Goal: Find specific page/section: Find specific page/section

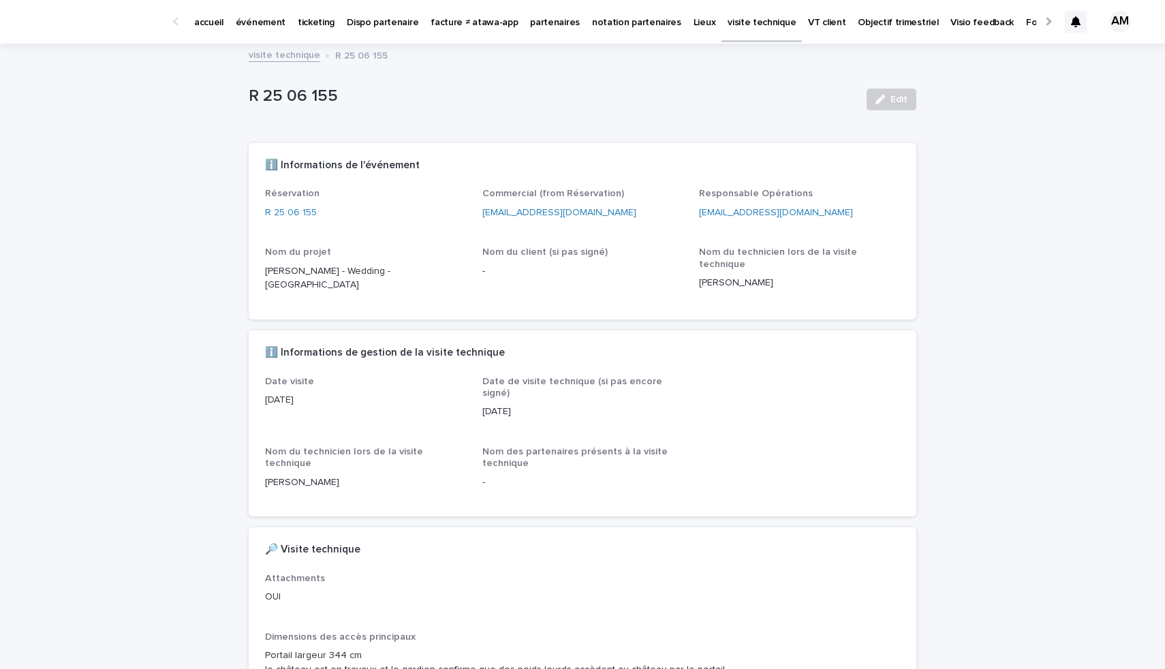
click at [268, 25] on p "événement" at bounding box center [261, 14] width 50 height 29
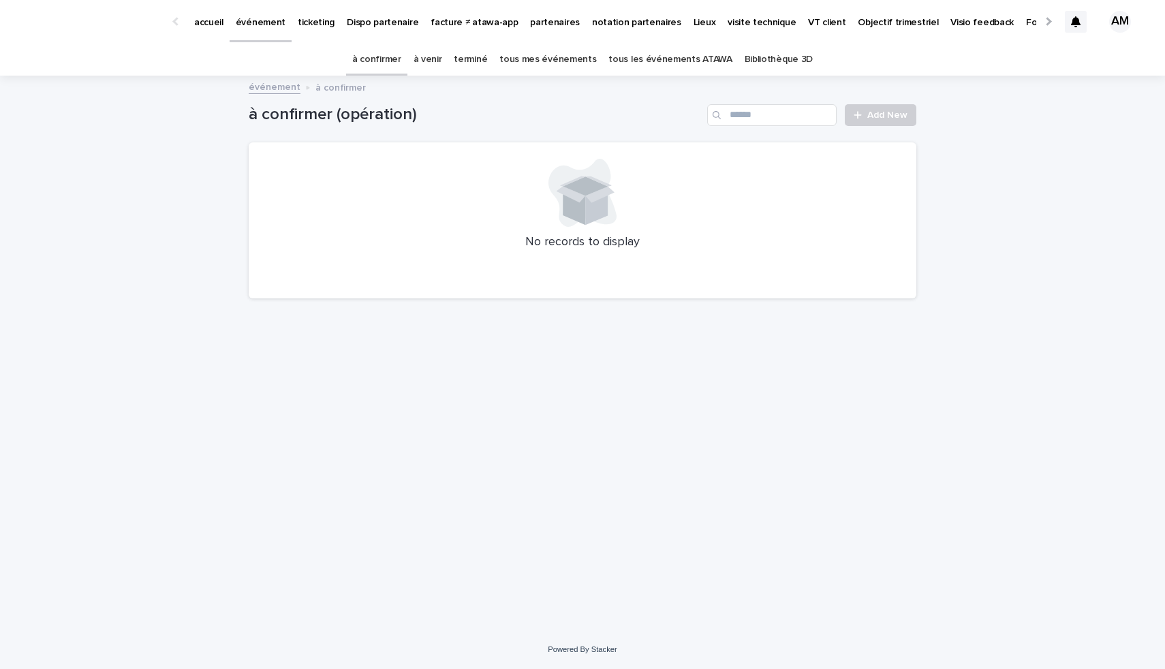
click at [437, 55] on link "à venir" at bounding box center [428, 60] width 29 height 32
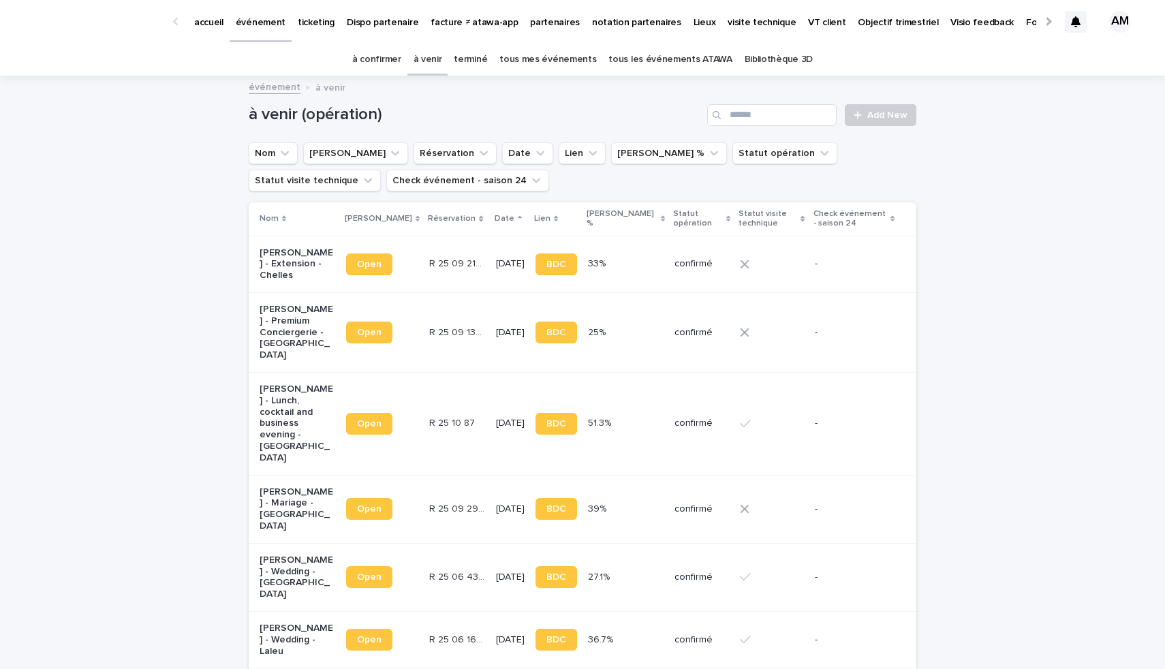
click at [274, 305] on p "[PERSON_NAME] - Premium Conciergerie - [GEOGRAPHIC_DATA]" at bounding box center [298, 332] width 76 height 57
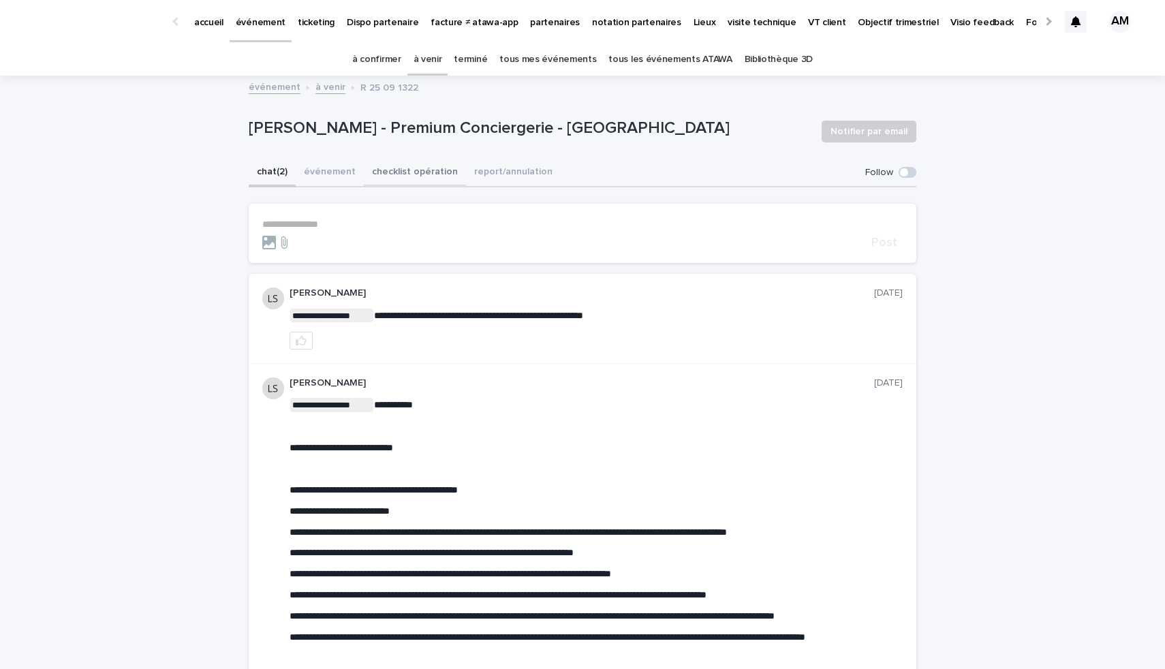
click at [388, 174] on button "checklist opération" at bounding box center [415, 173] width 102 height 29
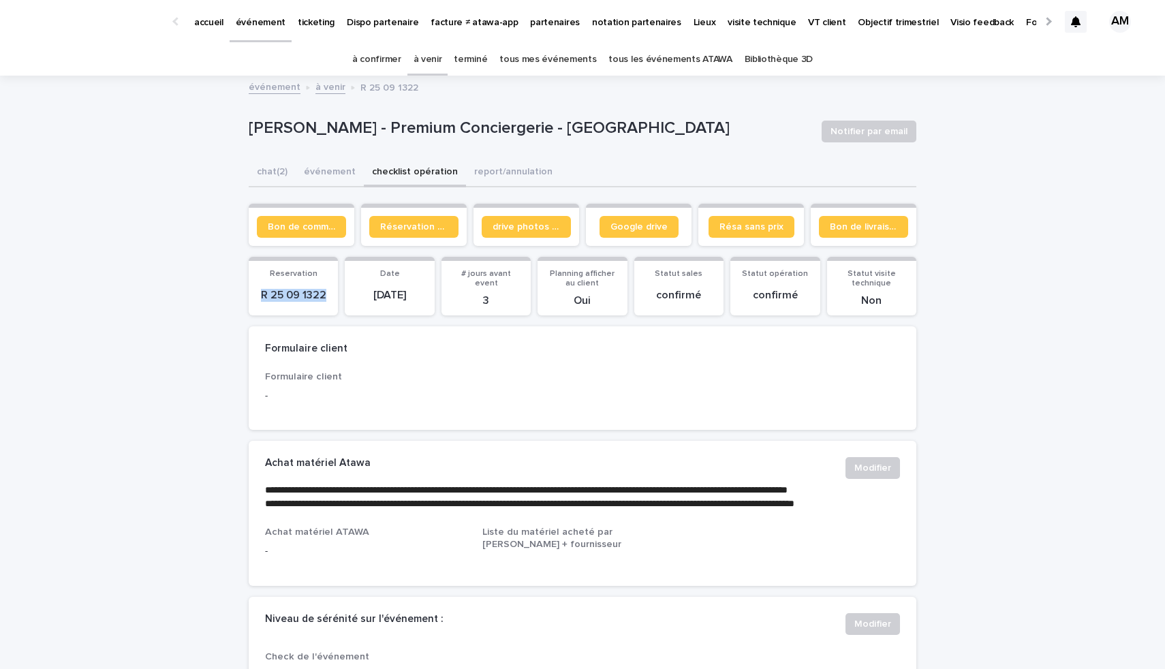
drag, startPoint x: 328, startPoint y: 294, endPoint x: 223, endPoint y: 293, distance: 104.9
copy p "R 25 09 1322"
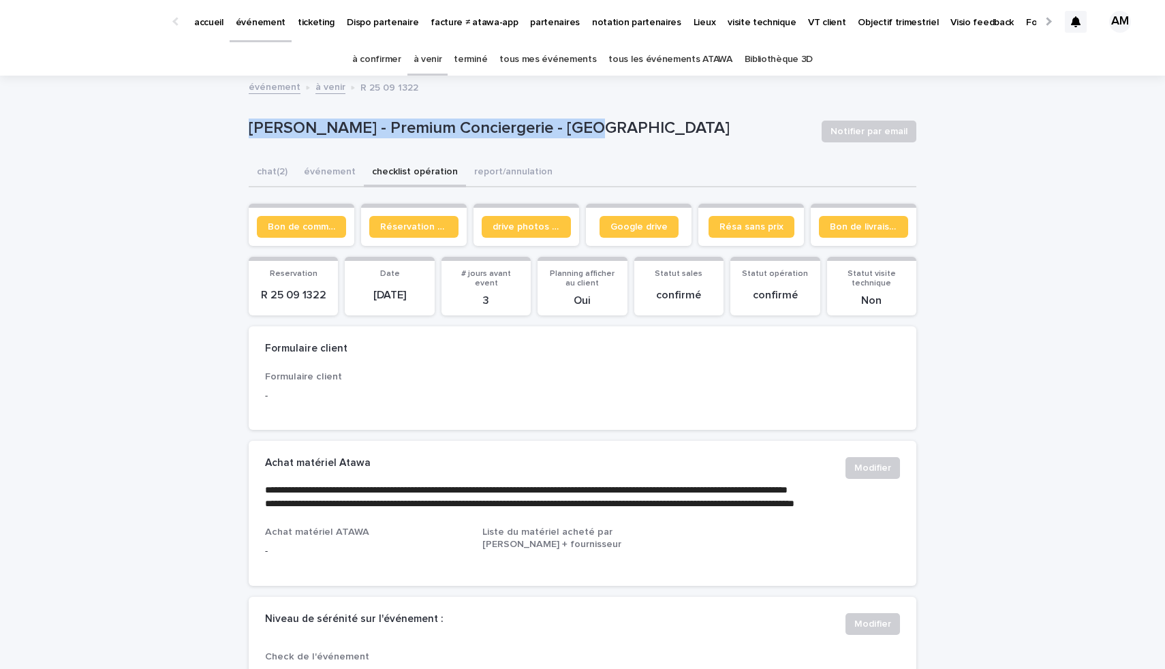
drag, startPoint x: 583, startPoint y: 127, endPoint x: 260, endPoint y: 116, distance: 323.9
click at [260, 116] on div "[PERSON_NAME] - Premium Conciergerie - [GEOGRAPHIC_DATA]" at bounding box center [530, 127] width 562 height 22
copy p "[PERSON_NAME] - Premium Conciergerie - [GEOGRAPHIC_DATA]"
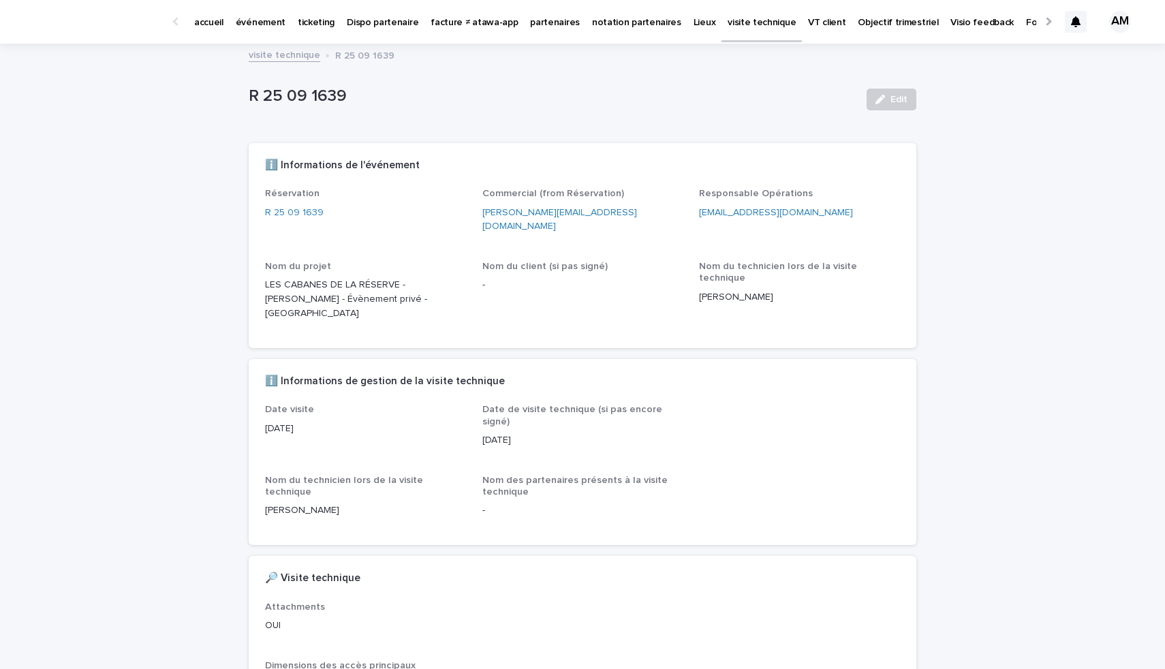
click at [546, 21] on p "partenaires" at bounding box center [555, 14] width 50 height 29
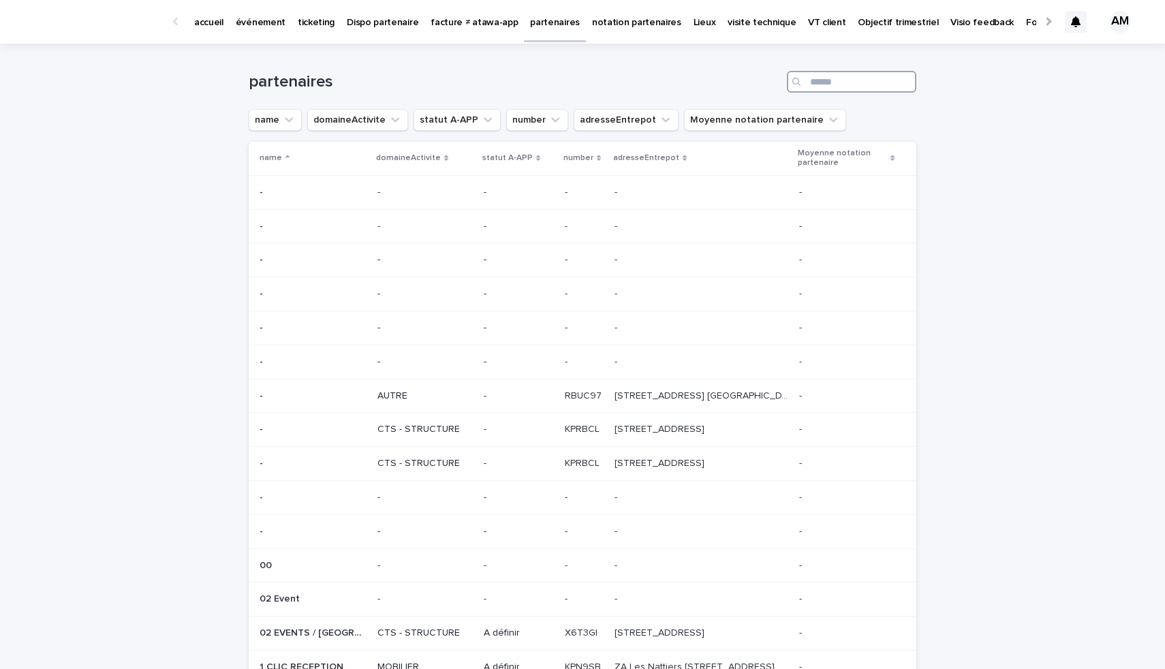
click at [818, 81] on input "Search" at bounding box center [851, 82] width 129 height 22
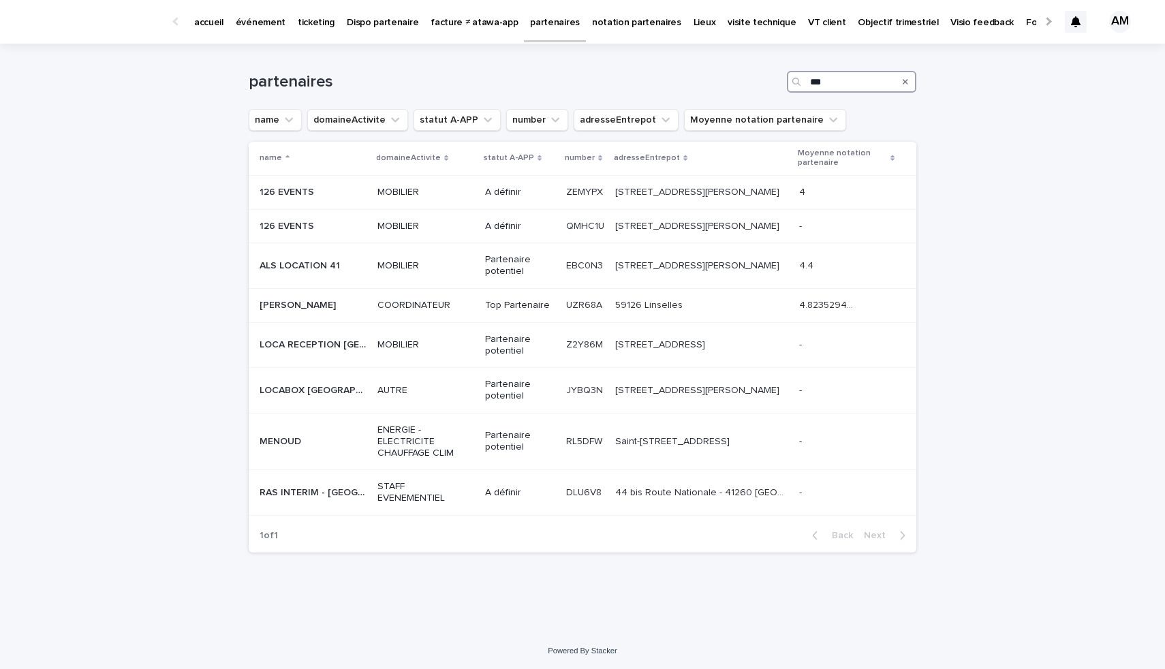
drag, startPoint x: 836, startPoint y: 83, endPoint x: 788, endPoint y: 83, distance: 47.7
click at [788, 83] on div "***" at bounding box center [851, 82] width 129 height 22
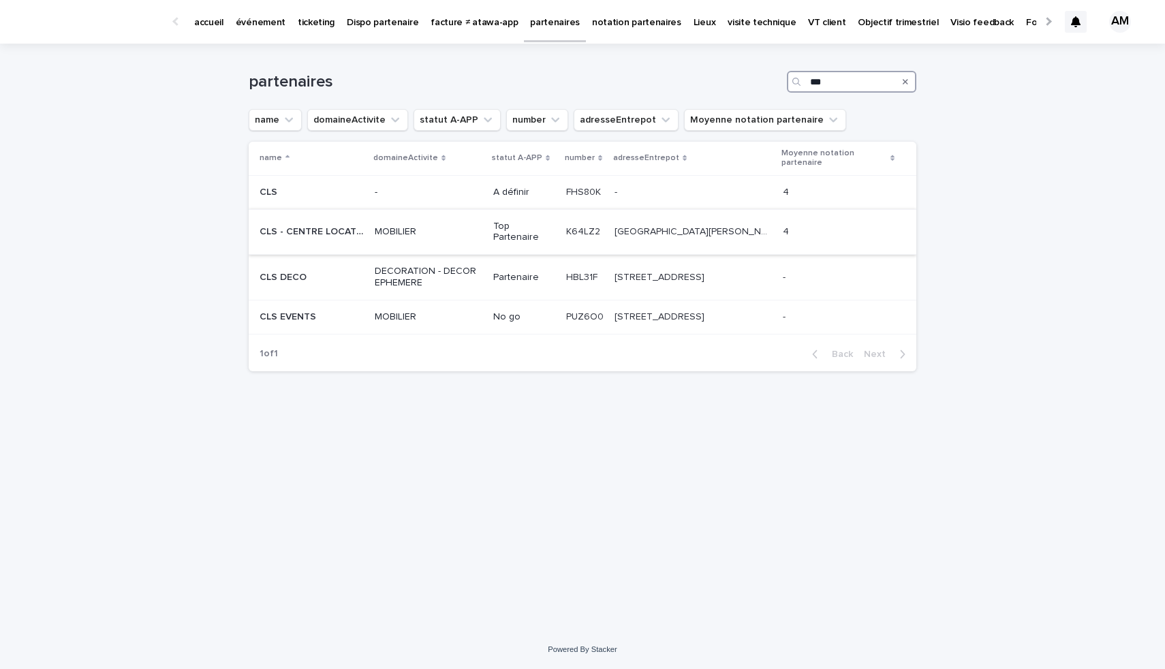
type input "***"
click at [333, 222] on div "CLS - CENTRE LOCATION SERVICE CLS - CENTRE LOCATION SERVICE" at bounding box center [312, 232] width 104 height 22
